Goal: Transaction & Acquisition: Purchase product/service

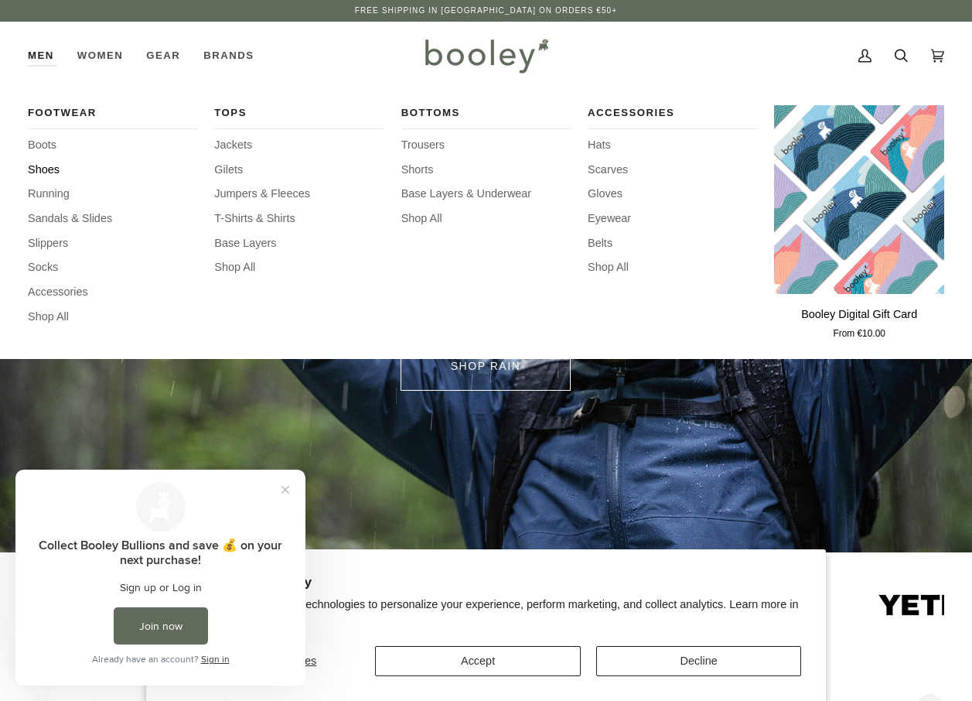
click at [48, 167] on span "Shoes" at bounding box center [113, 170] width 170 height 17
click at [426, 142] on span "Trousers" at bounding box center [486, 145] width 170 height 17
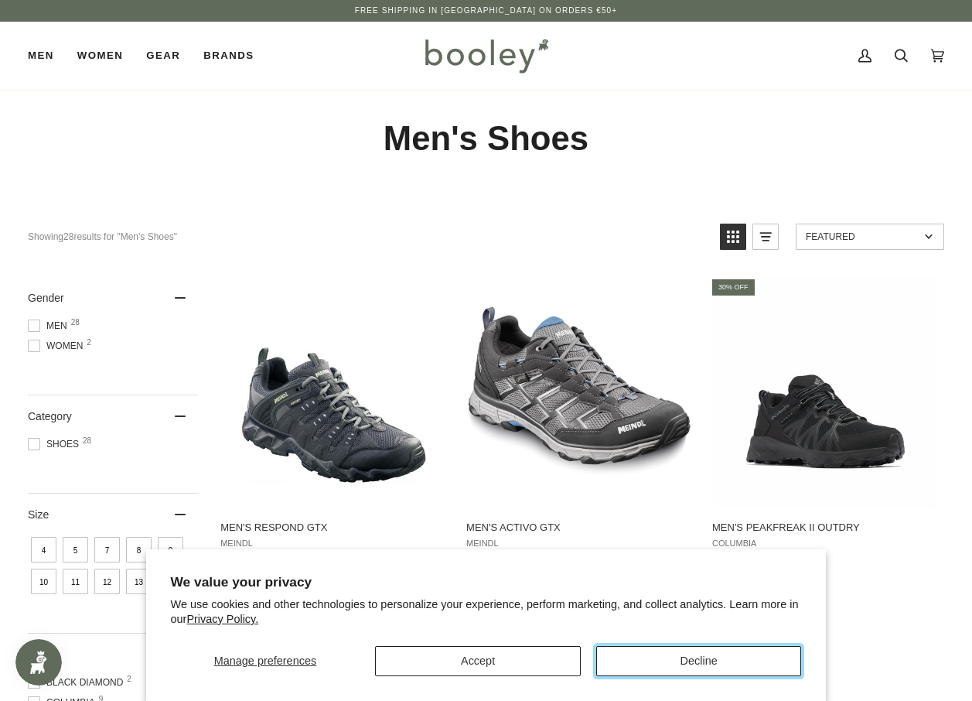
click at [656, 654] on button "Decline" at bounding box center [699, 661] width 206 height 30
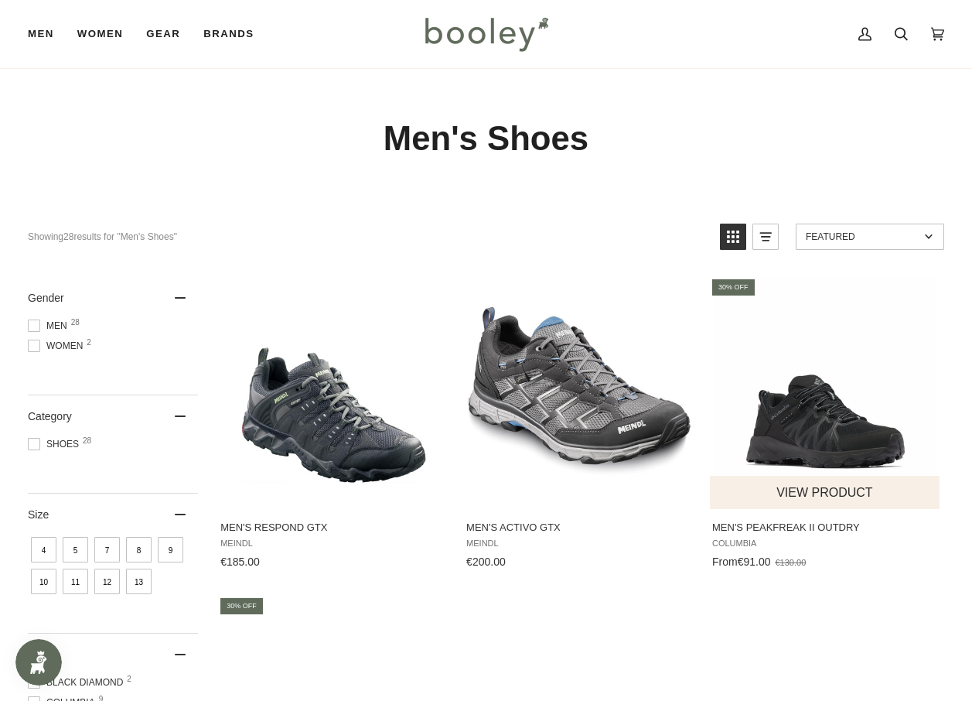
scroll to position [232, 0]
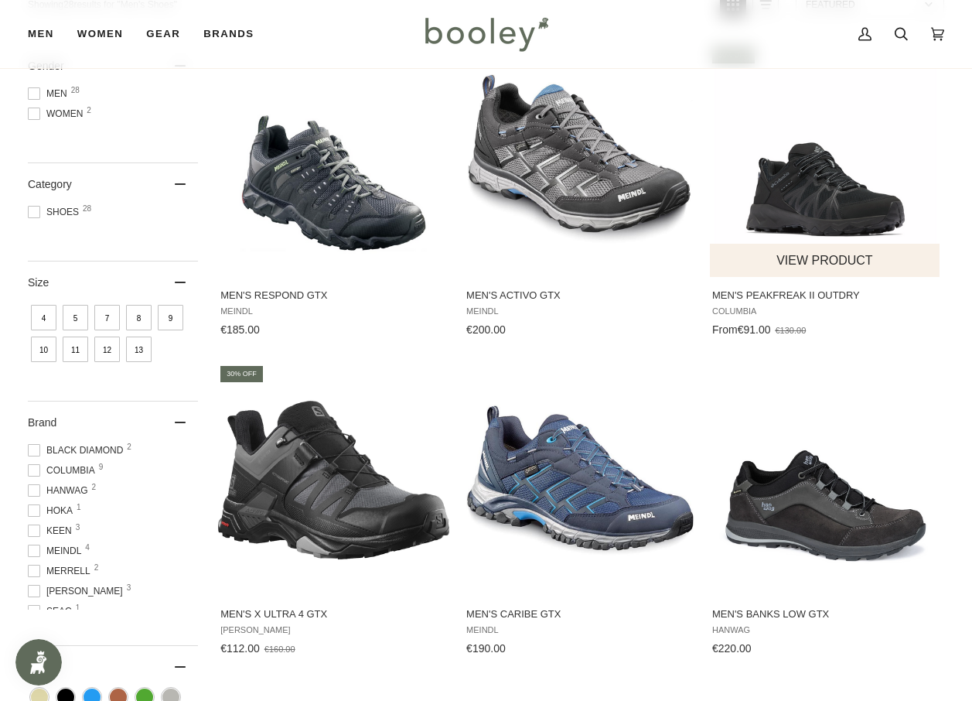
click at [835, 179] on img "Men's Peakfreak II OutDry" at bounding box center [825, 160] width 231 height 231
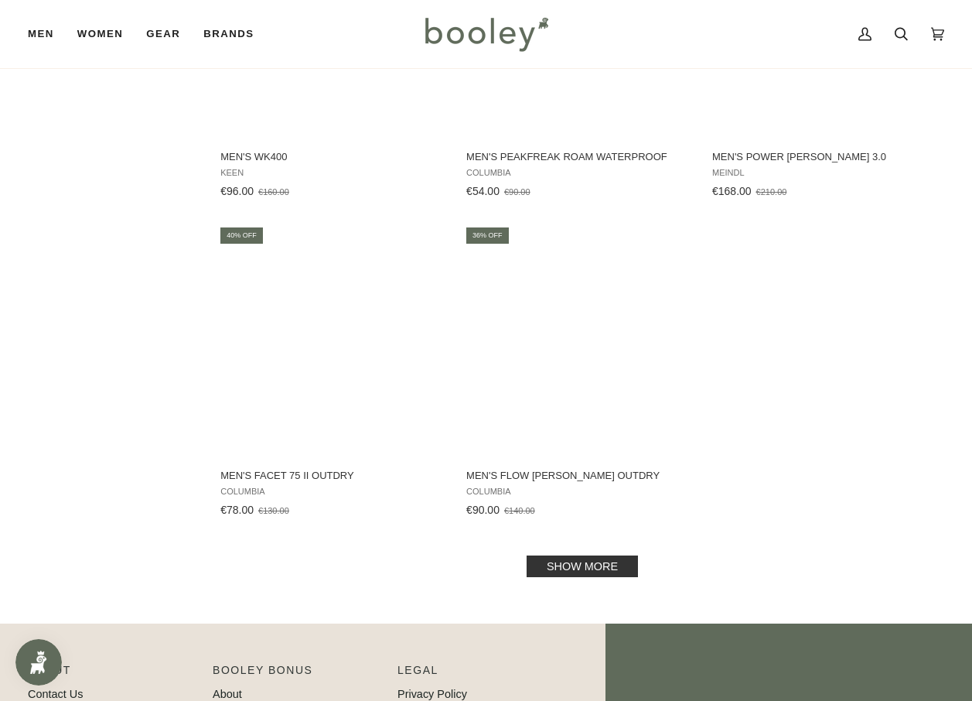
scroll to position [2088, 0]
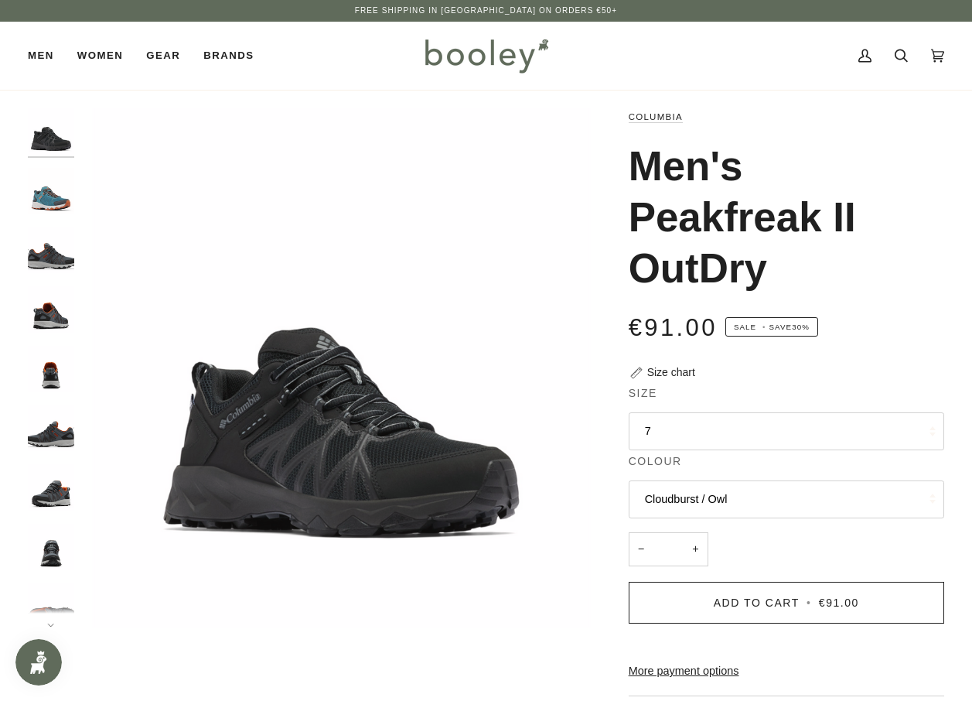
click at [691, 422] on button "7" at bounding box center [787, 431] width 316 height 38
click at [43, 203] on img "Columbia Men's Peakfreak II OutDry Cloudburst / Owl - Booley Galway" at bounding box center [51, 191] width 46 height 46
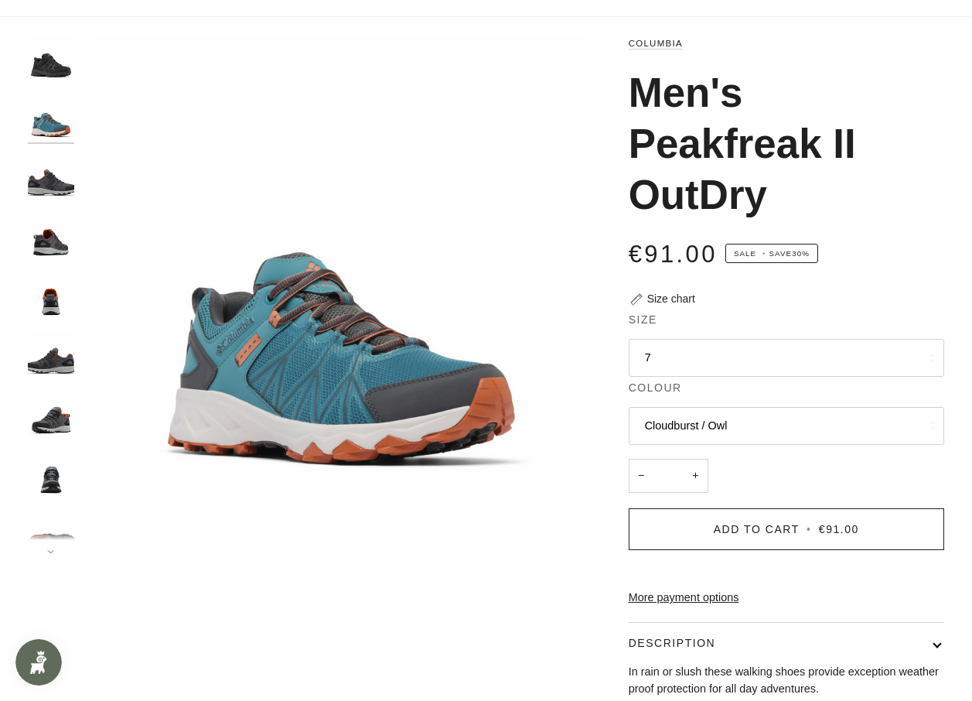
scroll to position [232, 0]
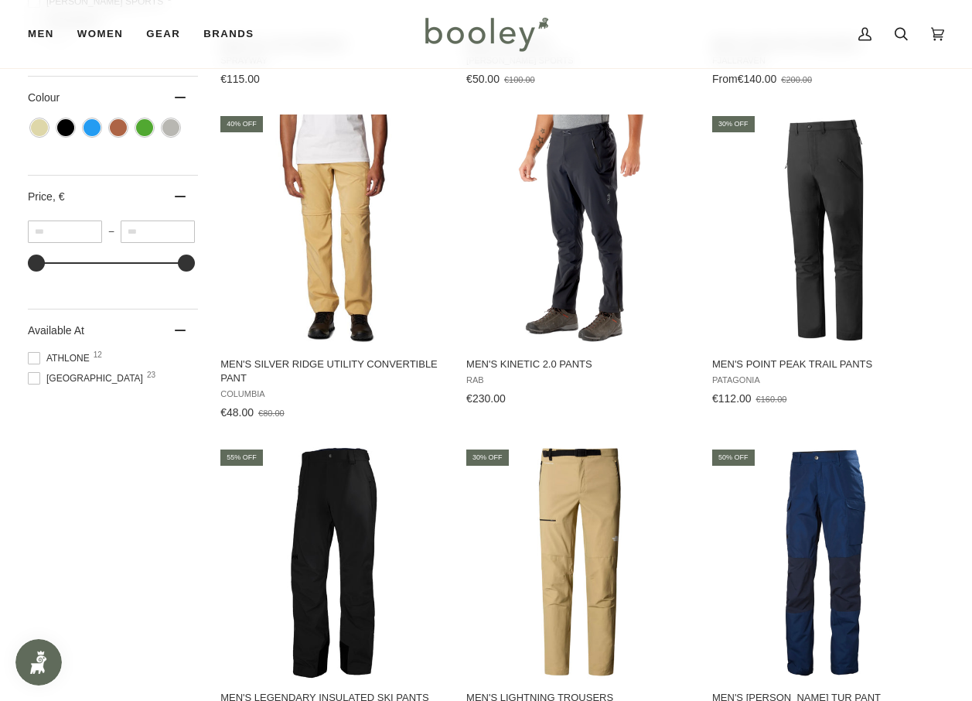
scroll to position [764, 0]
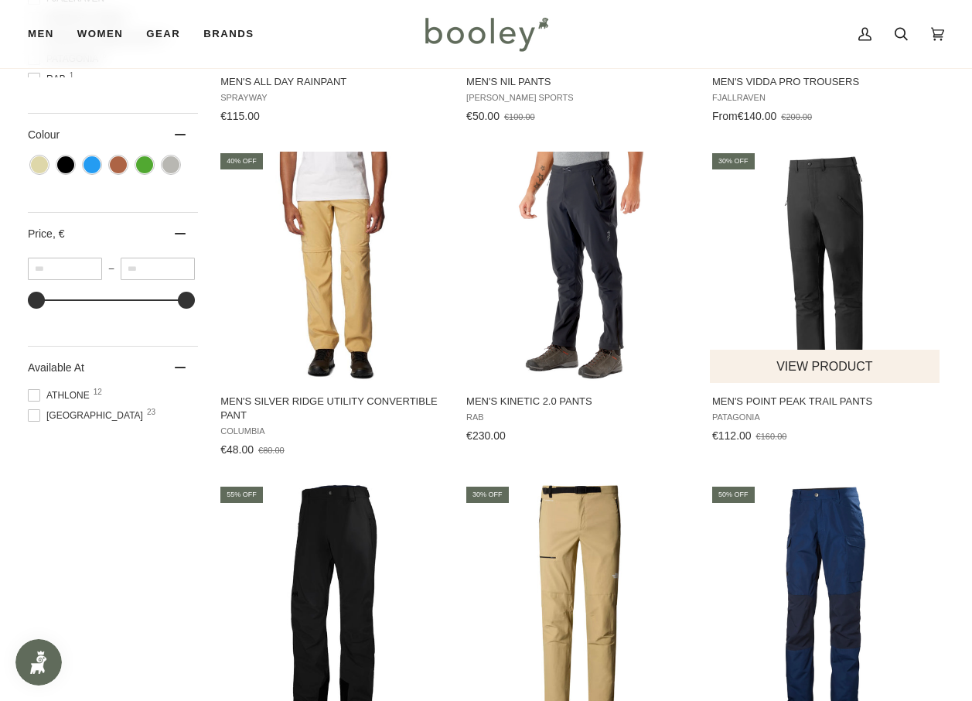
click at [804, 251] on img "Men's Point Peak Trail Pants" at bounding box center [825, 267] width 231 height 231
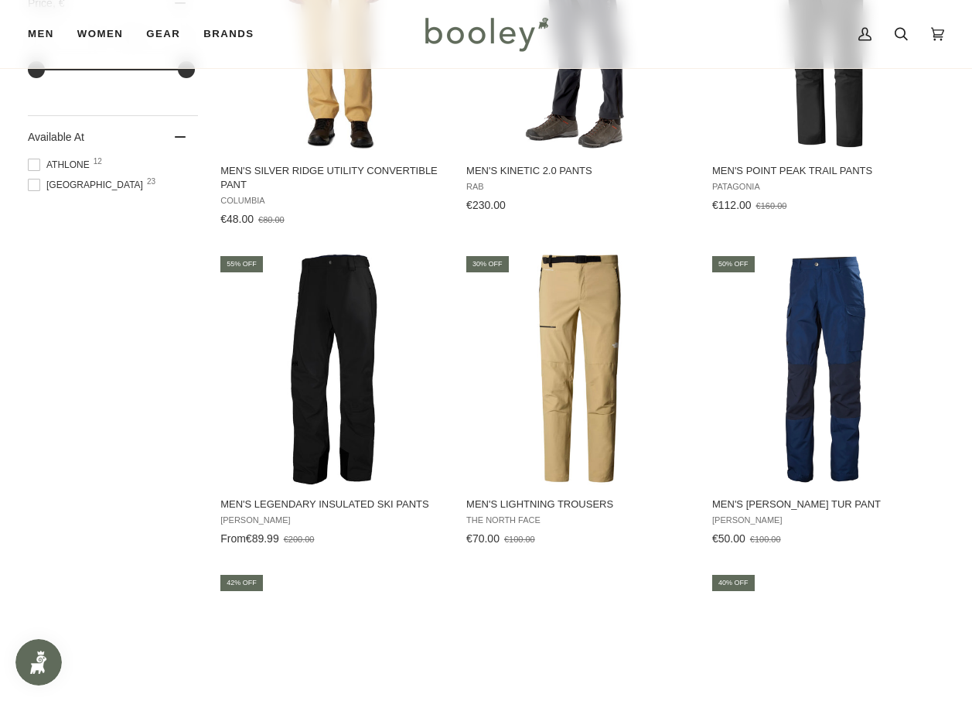
scroll to position [996, 0]
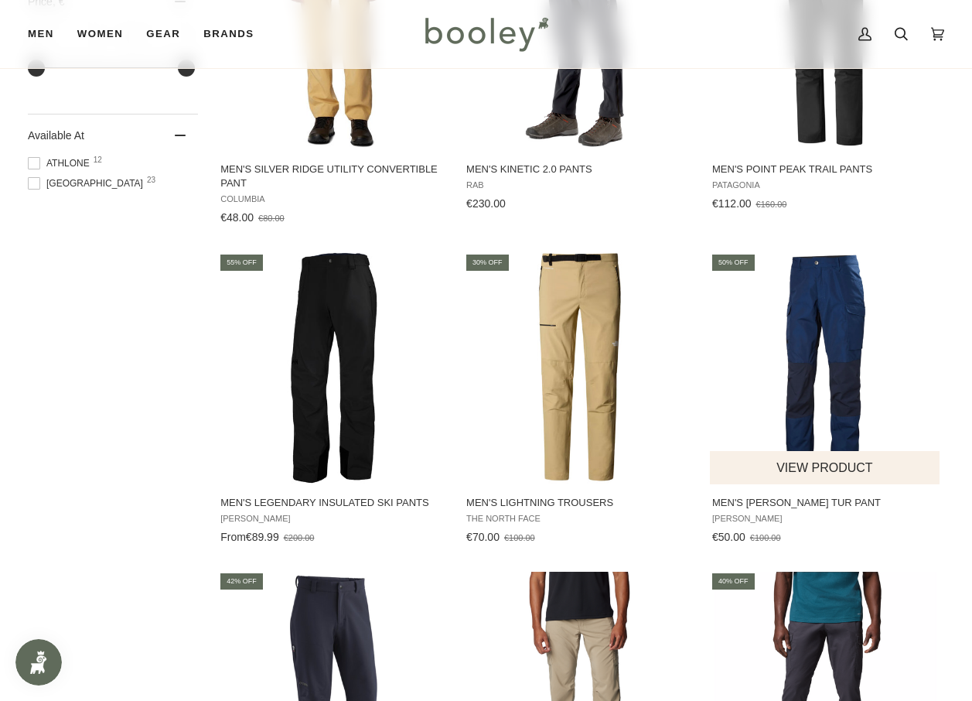
click at [852, 339] on img "Men's Vandre Tur Pant" at bounding box center [825, 367] width 231 height 231
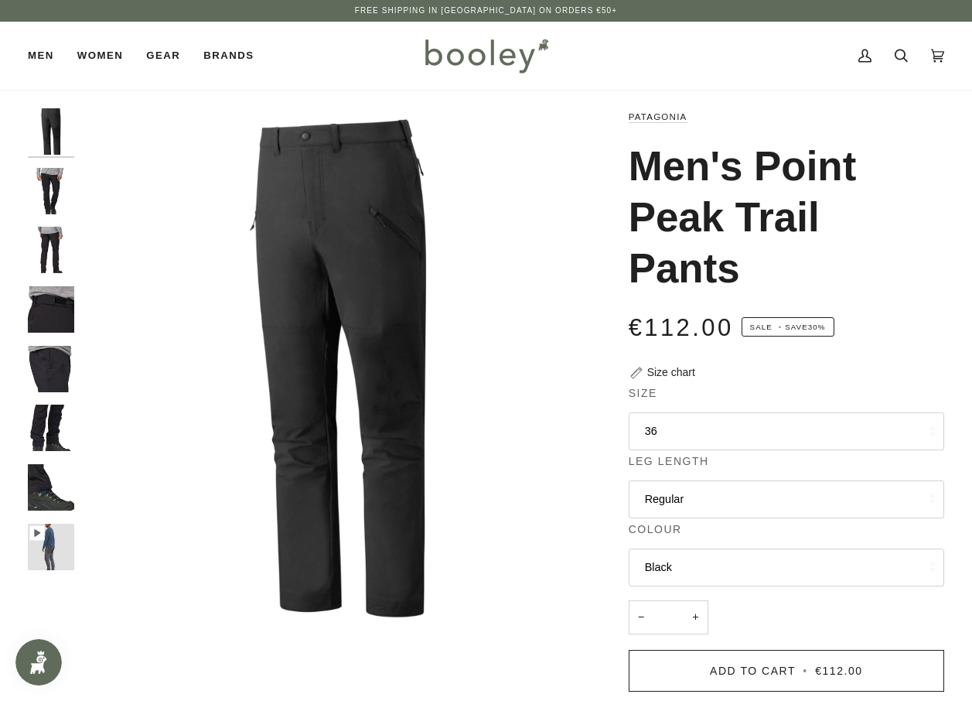
click at [708, 432] on button "36" at bounding box center [787, 431] width 316 height 38
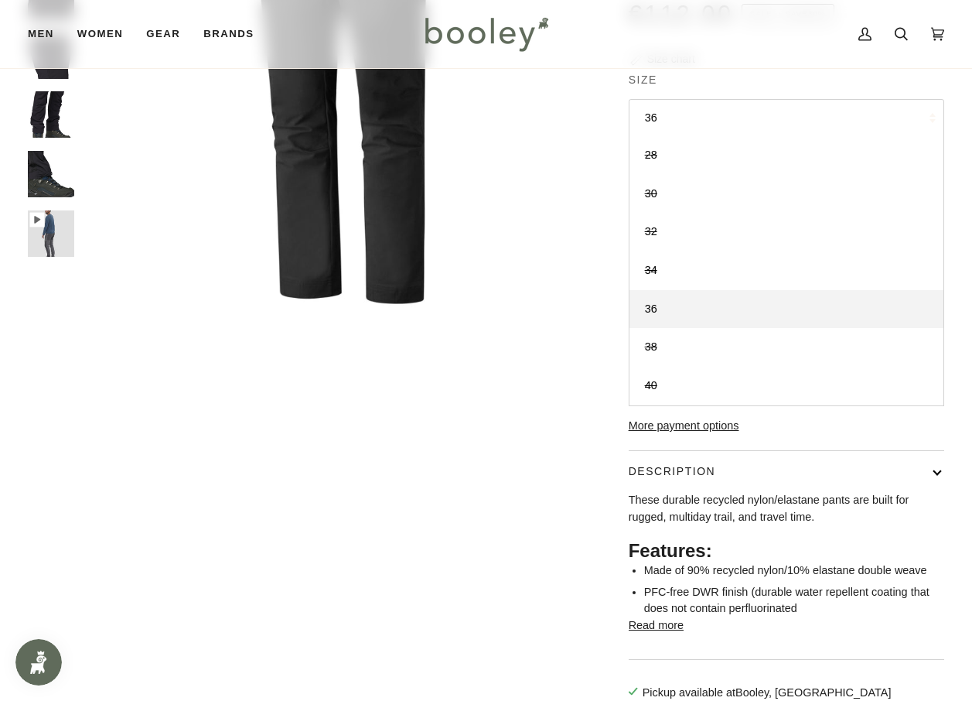
scroll to position [387, 0]
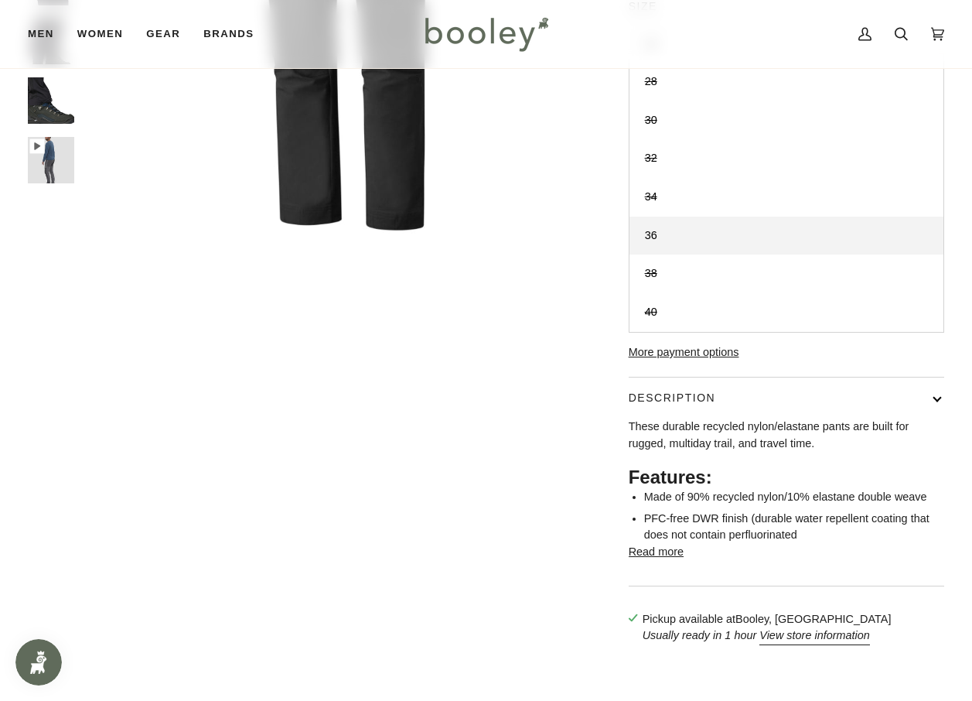
click at [626, 432] on div "Patagonia Men's Point Peak Trail Pants €112.00 Sale • Save 30% Size chart Size …" at bounding box center [772, 191] width 343 height 938
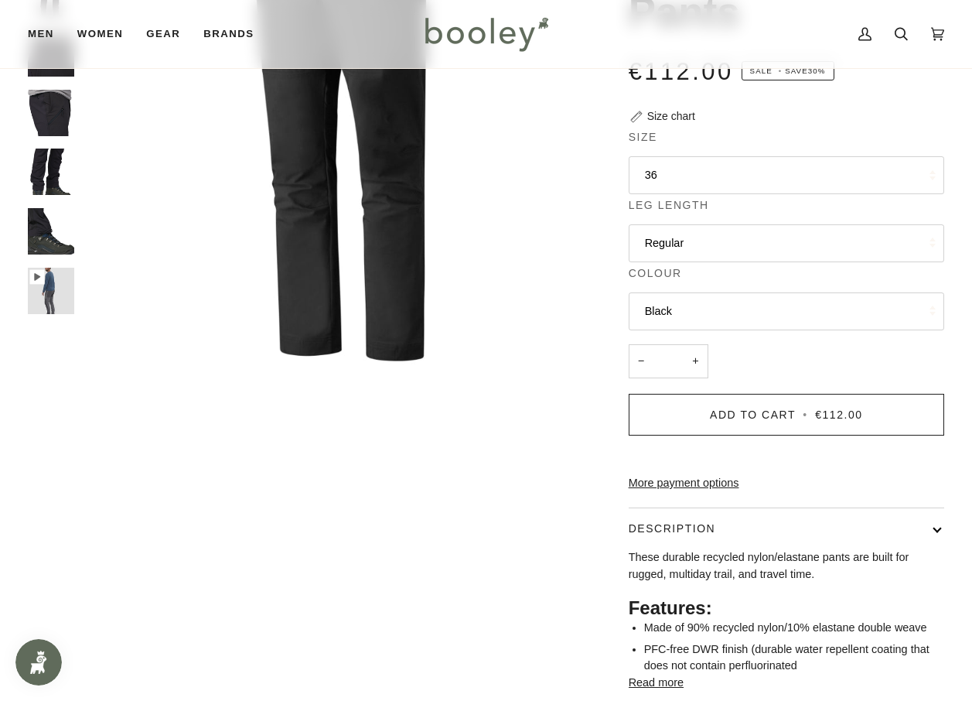
scroll to position [155, 0]
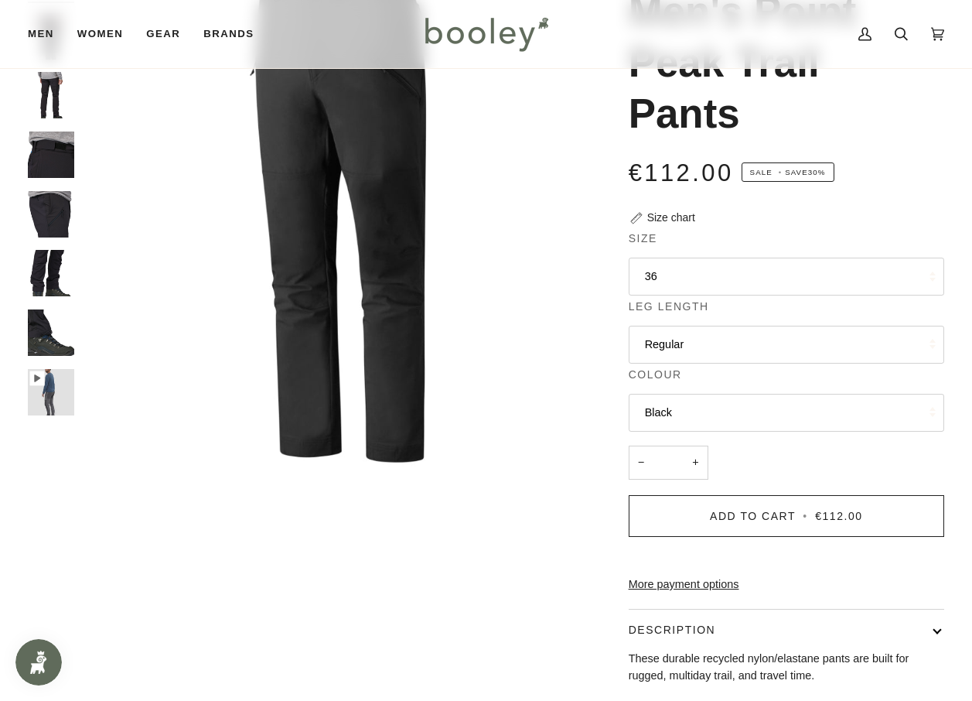
click at [725, 413] on button "Black" at bounding box center [787, 413] width 316 height 38
click at [558, 401] on img "Patagonia Men's Point Peak Trail Pants Black - Booley Galway" at bounding box center [341, 213] width 519 height 519
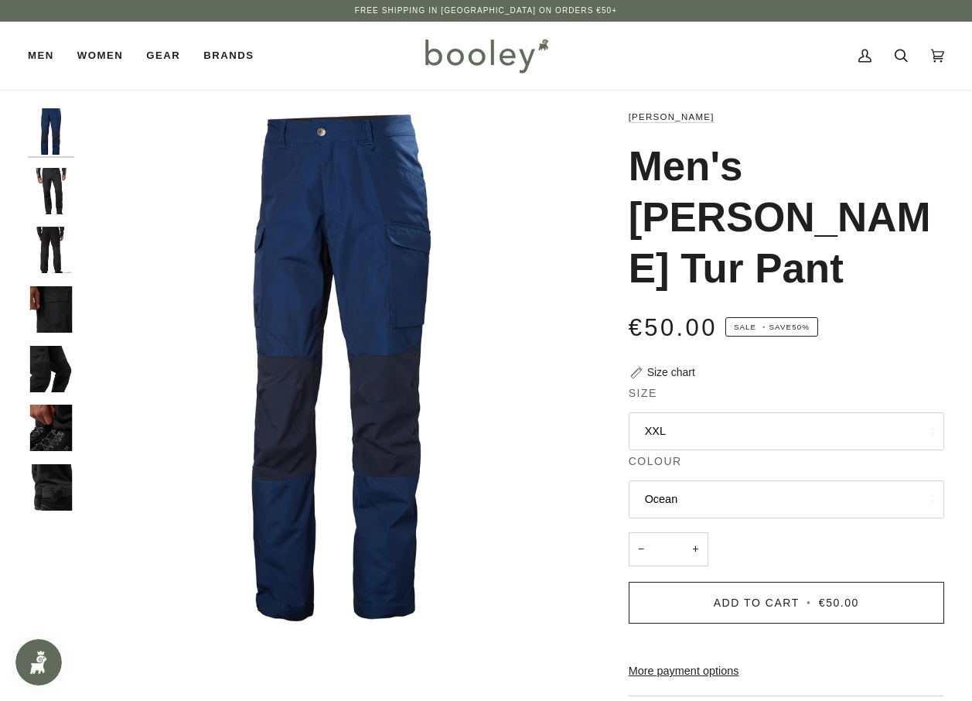
click at [715, 412] on button "XXL" at bounding box center [787, 431] width 316 height 38
